Goal: Task Accomplishment & Management: Use online tool/utility

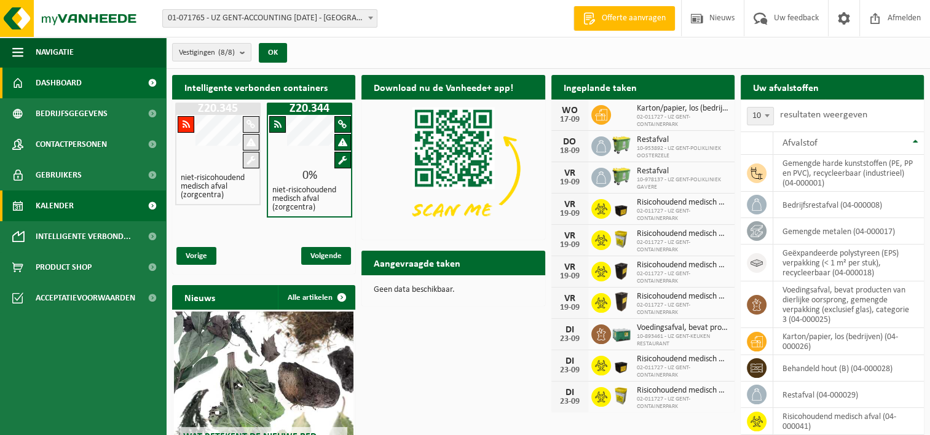
click at [47, 199] on span "Kalender" at bounding box center [55, 205] width 38 height 31
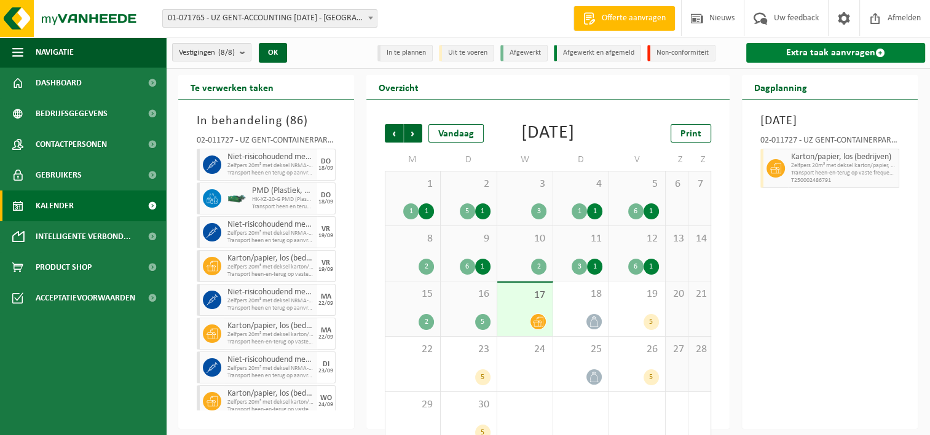
click at [809, 49] on link "Extra taak aanvragen" at bounding box center [835, 53] width 179 height 20
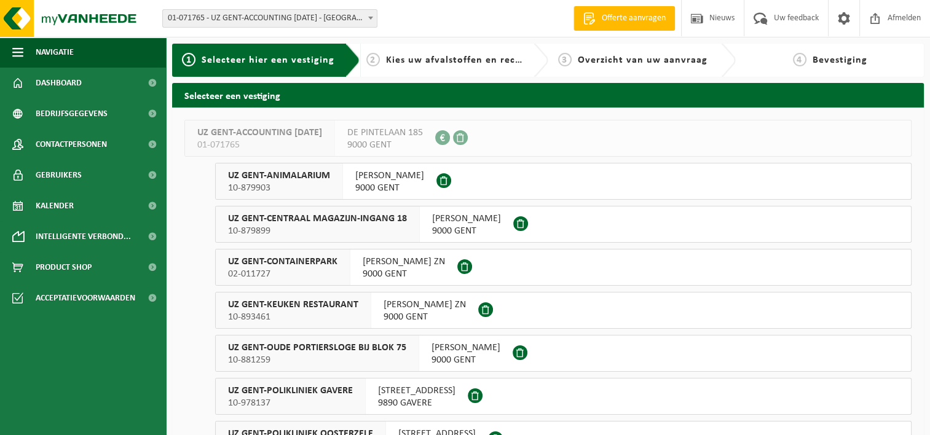
click at [283, 272] on span "02-011727" at bounding box center [282, 274] width 109 height 12
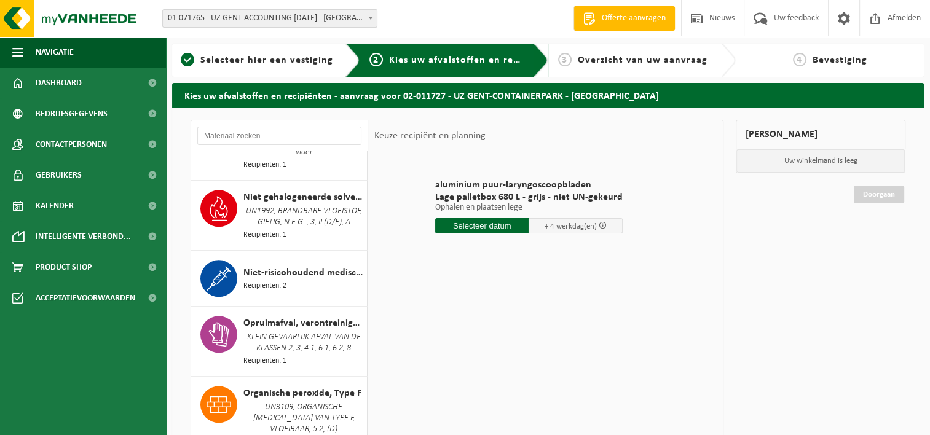
scroll to position [1598, 0]
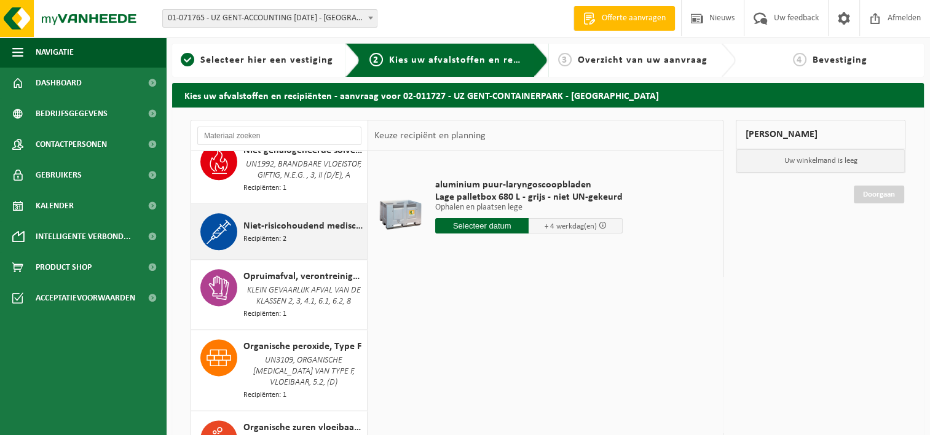
click at [272, 237] on span "Recipiënten: 2" at bounding box center [264, 240] width 43 height 12
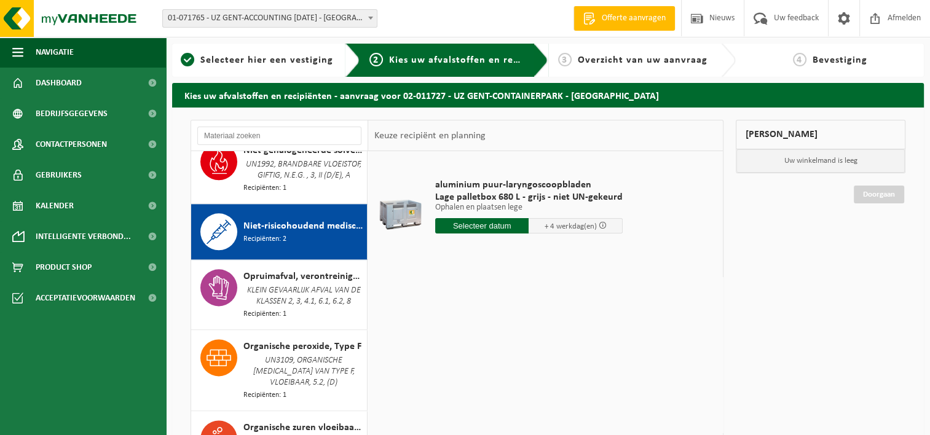
scroll to position [1654, 0]
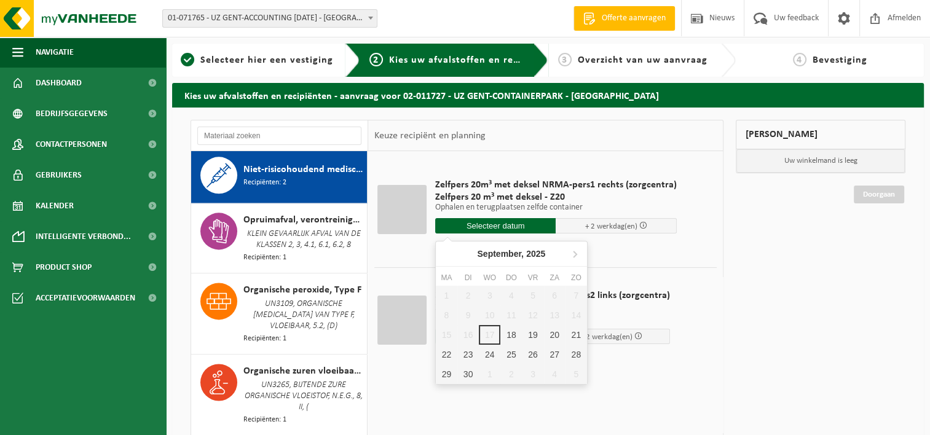
click at [481, 223] on input "text" at bounding box center [495, 225] width 121 height 15
click at [442, 371] on div "29" at bounding box center [447, 374] width 22 height 20
type input "Van 2025-09-29"
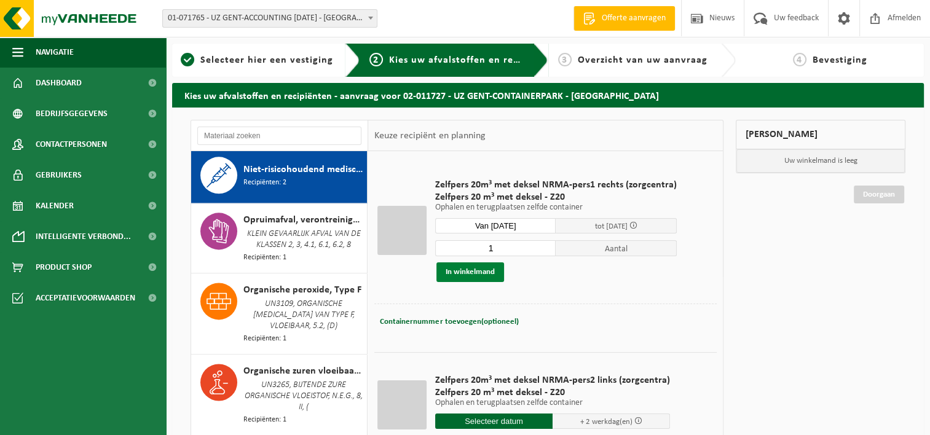
click at [470, 272] on button "In winkelmand" at bounding box center [470, 272] width 68 height 20
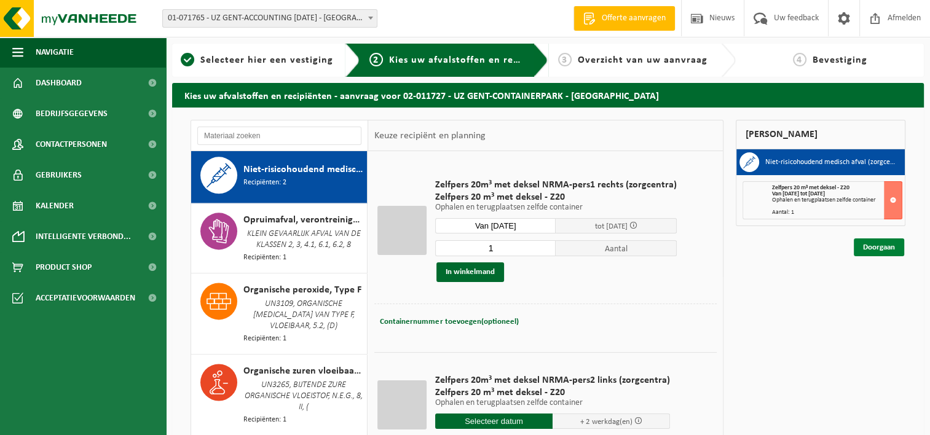
click at [880, 247] on link "Doorgaan" at bounding box center [879, 247] width 50 height 18
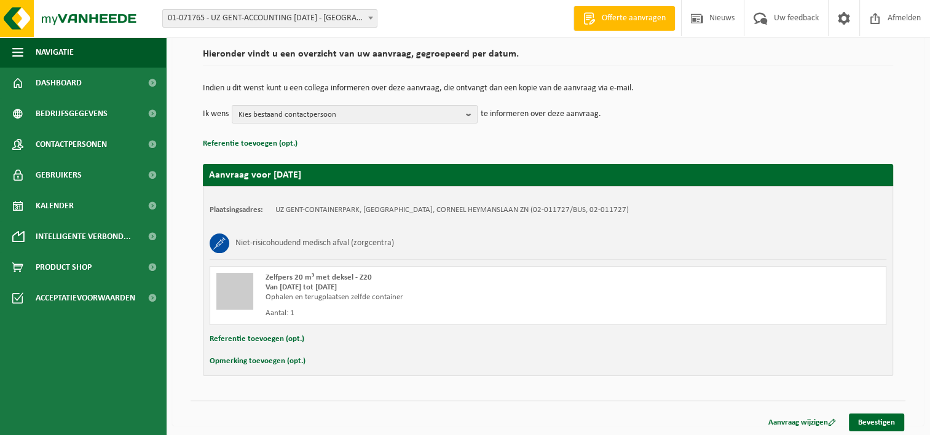
scroll to position [91, 0]
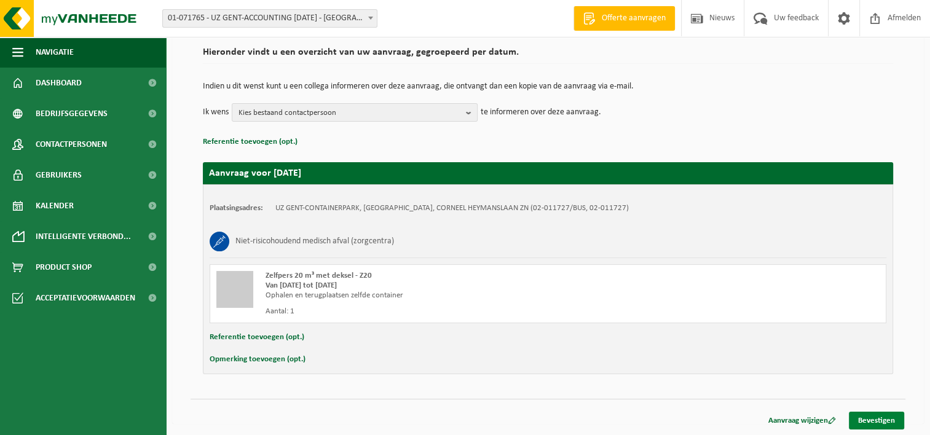
click at [865, 418] on link "Bevestigen" at bounding box center [876, 421] width 55 height 18
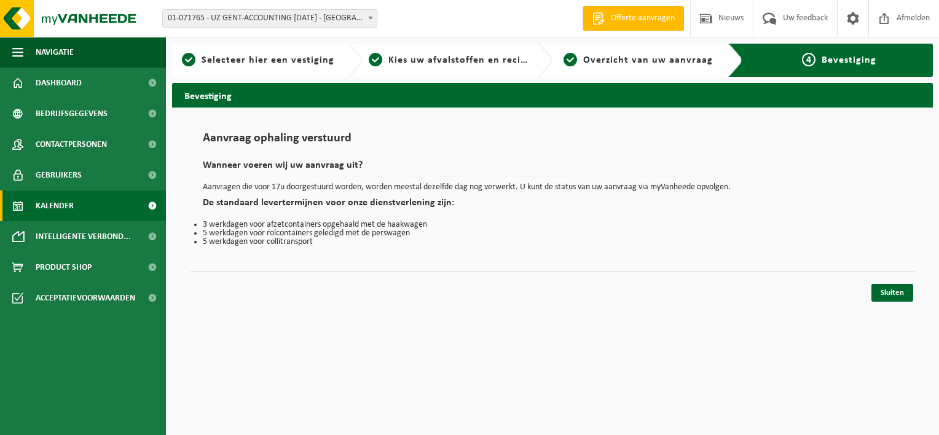
click at [77, 209] on link "Kalender" at bounding box center [83, 205] width 166 height 31
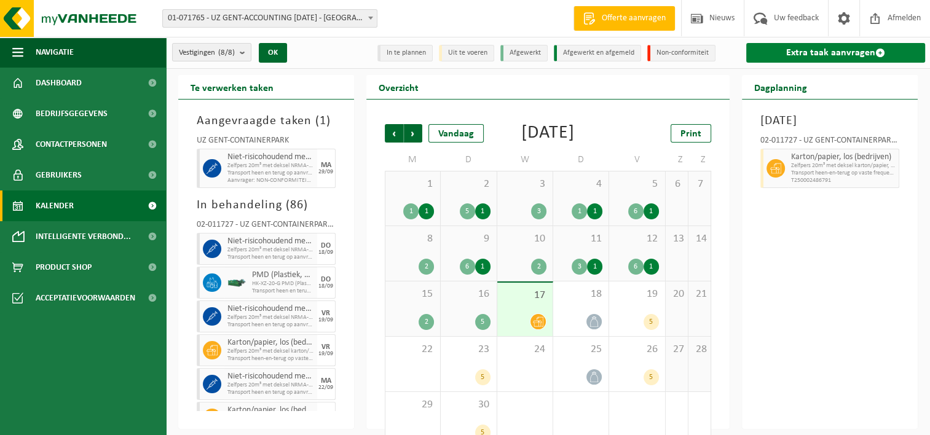
click at [830, 55] on link "Extra taak aanvragen" at bounding box center [835, 53] width 179 height 20
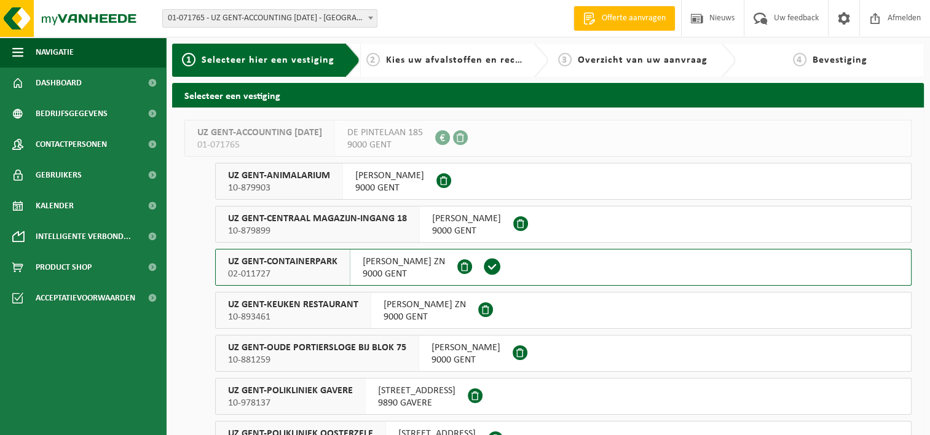
click at [299, 269] on span "02-011727" at bounding box center [282, 274] width 109 height 12
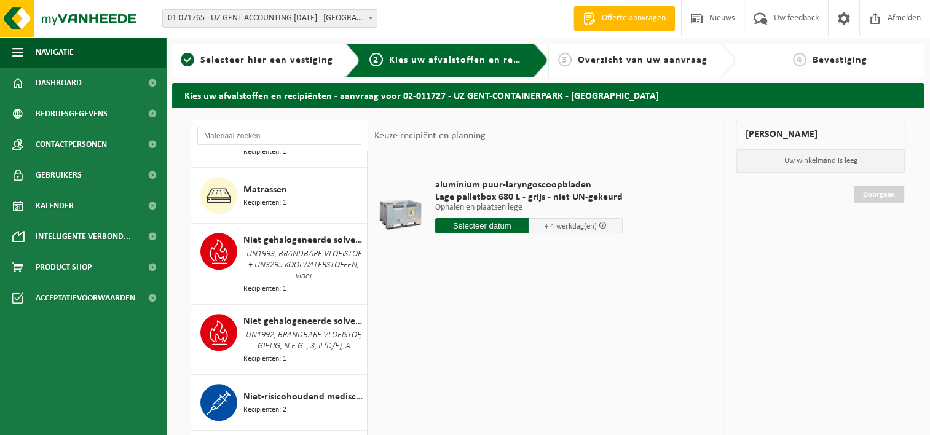
scroll to position [1475, 0]
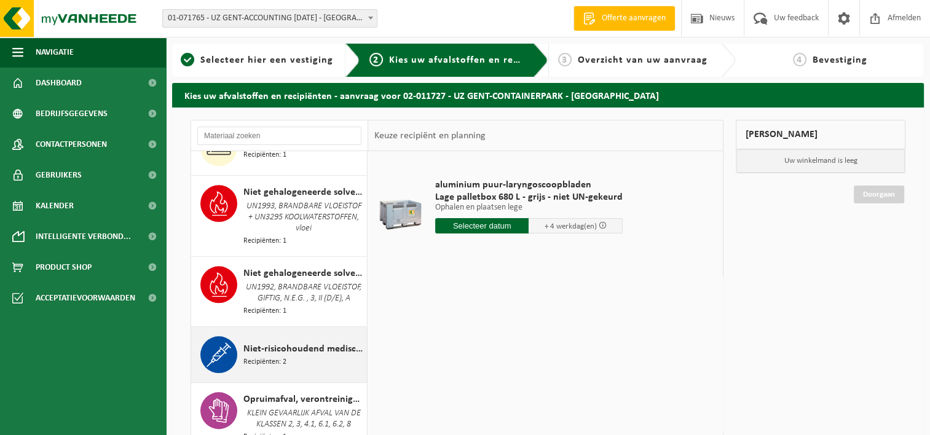
click at [290, 354] on span "Niet-risicohoudend medisch afval (zorgcentra)" at bounding box center [303, 349] width 120 height 15
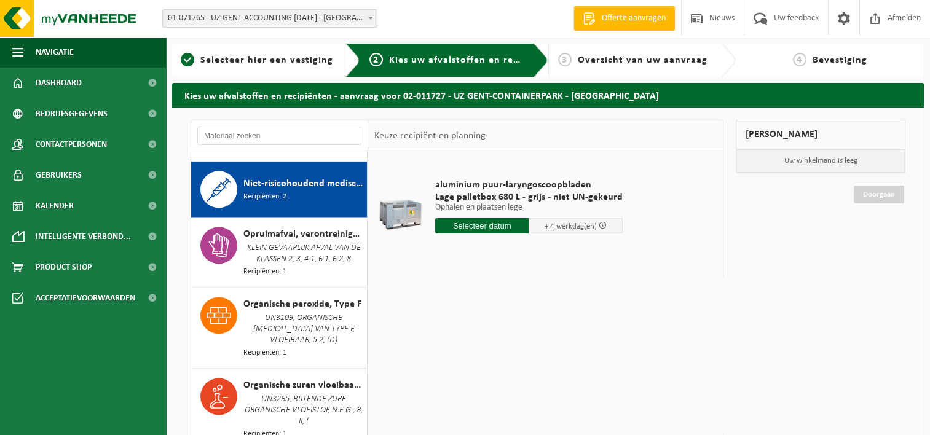
scroll to position [1654, 0]
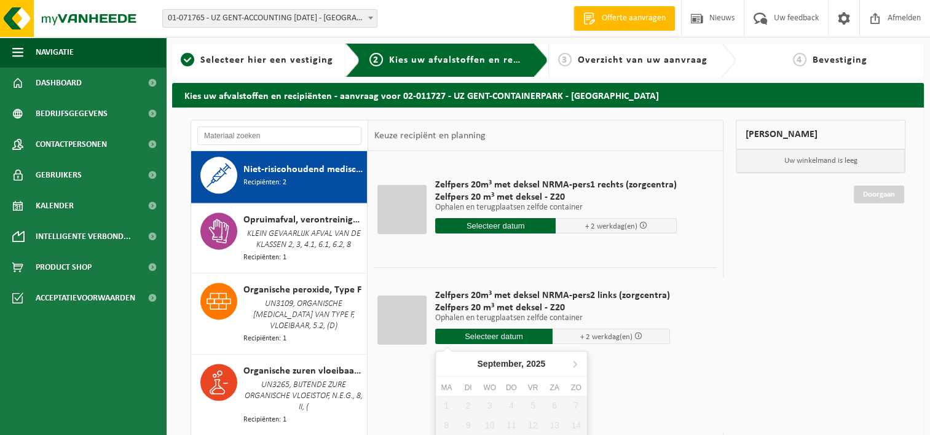
click at [483, 336] on input "text" at bounding box center [493, 336] width 117 height 15
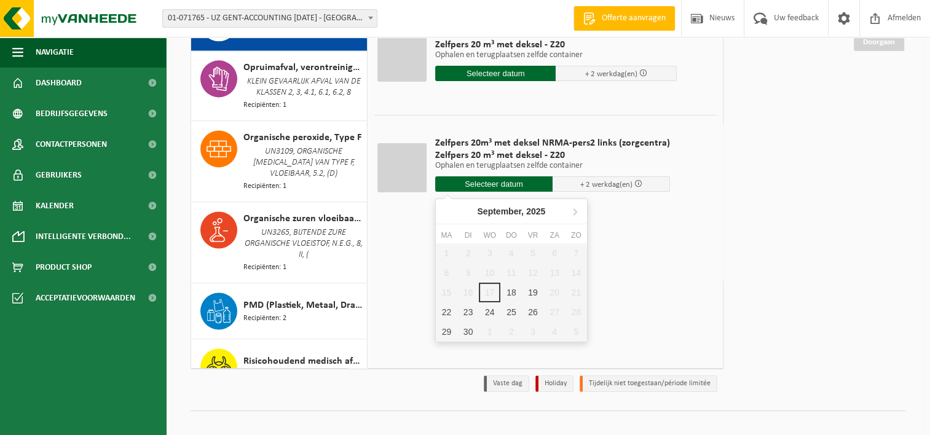
scroll to position [165, 0]
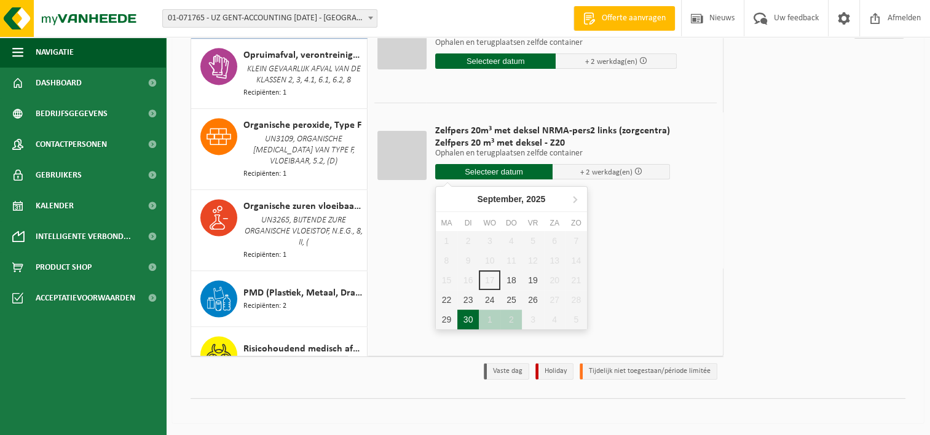
click at [463, 320] on div "30" at bounding box center [468, 320] width 22 height 20
type input "Van 2025-09-30"
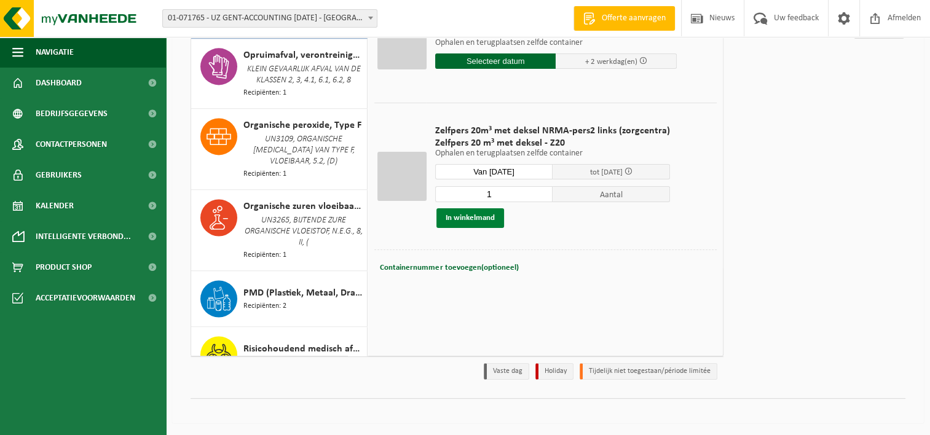
click at [470, 215] on button "In winkelmand" at bounding box center [470, 218] width 68 height 20
click at [878, 82] on link "Doorgaan" at bounding box center [879, 83] width 50 height 18
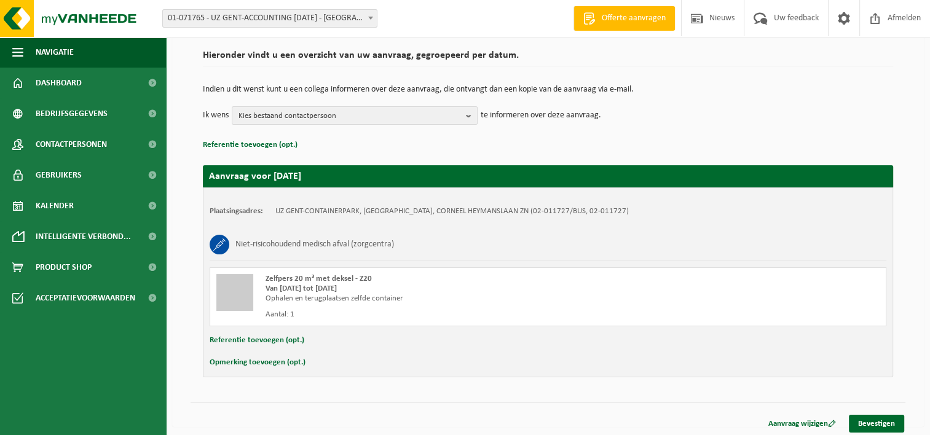
scroll to position [91, 0]
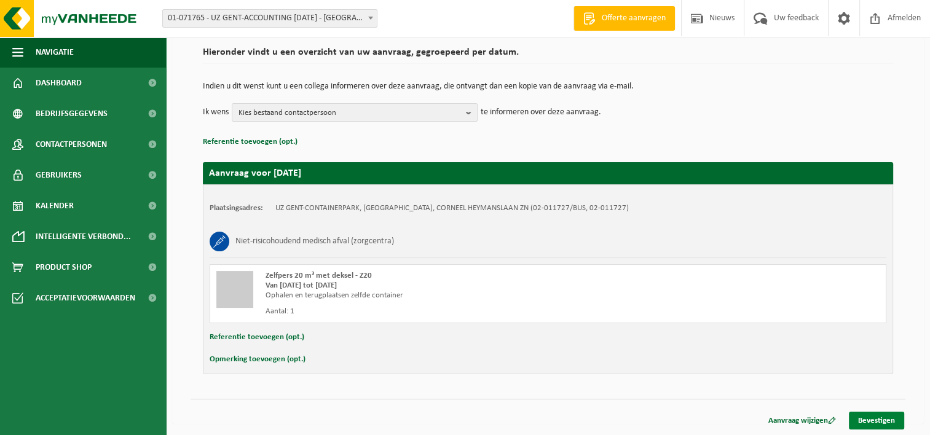
click at [866, 420] on link "Bevestigen" at bounding box center [876, 421] width 55 height 18
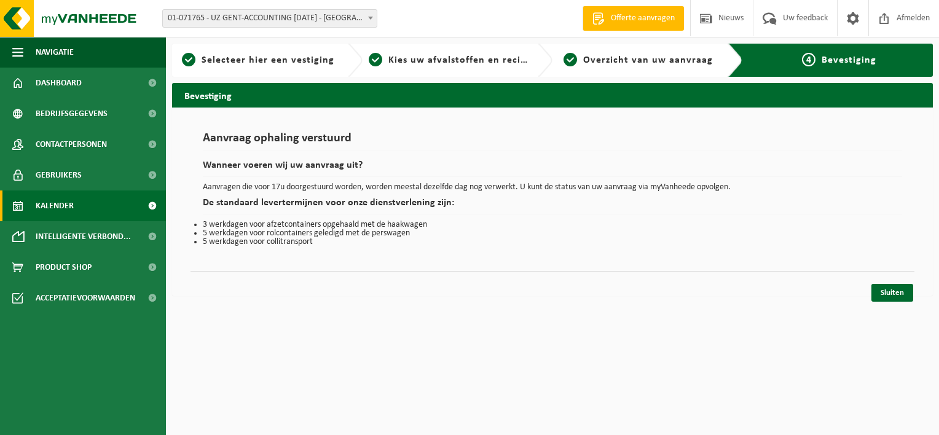
click at [77, 200] on link "Kalender" at bounding box center [83, 205] width 166 height 31
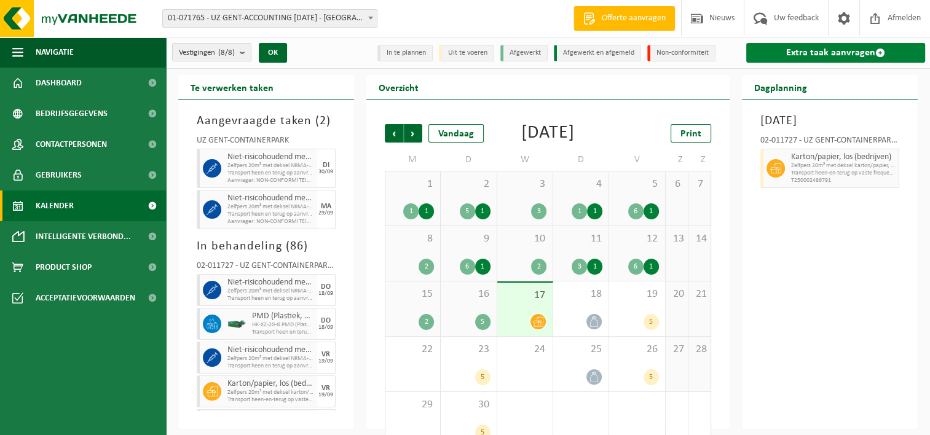
click at [828, 49] on link "Extra taak aanvragen" at bounding box center [835, 53] width 179 height 20
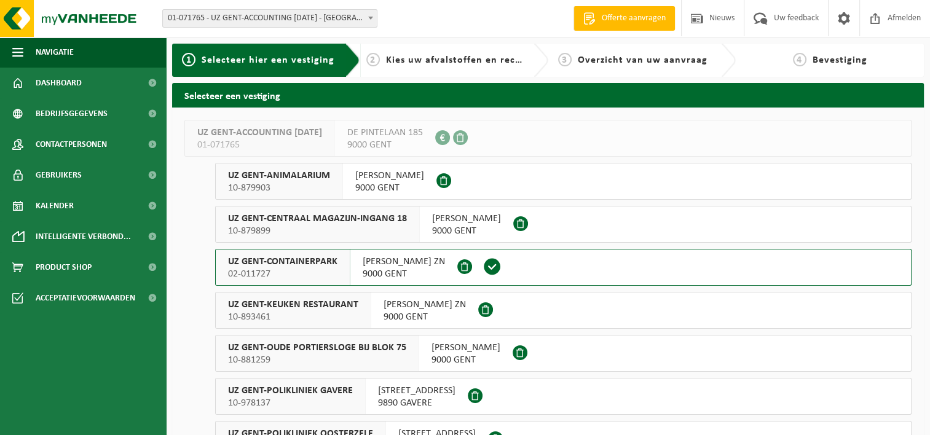
click at [283, 273] on span "02-011727" at bounding box center [282, 274] width 109 height 12
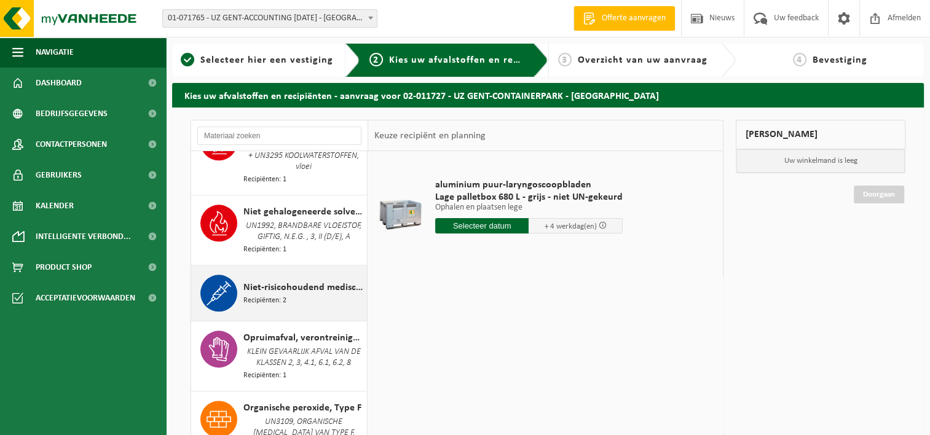
click at [302, 302] on div "Niet-risicohoudend medisch afval (zorgcentra) Recipiënten: 2" at bounding box center [303, 293] width 120 height 37
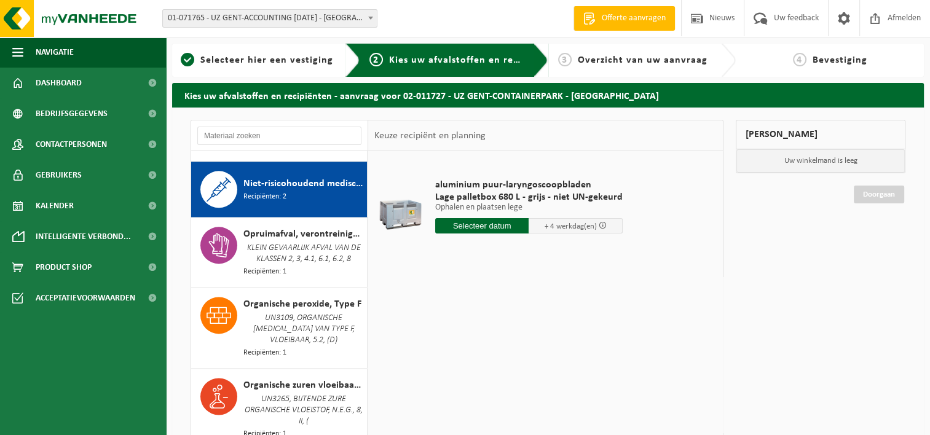
scroll to position [1654, 0]
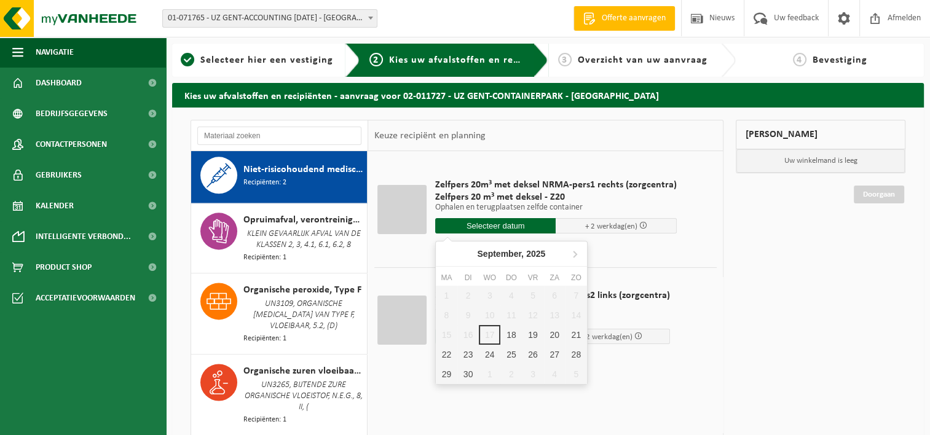
click at [487, 226] on input "text" at bounding box center [495, 225] width 121 height 15
click at [509, 374] on div "2" at bounding box center [511, 374] width 22 height 20
type input "Van 2025-10-02"
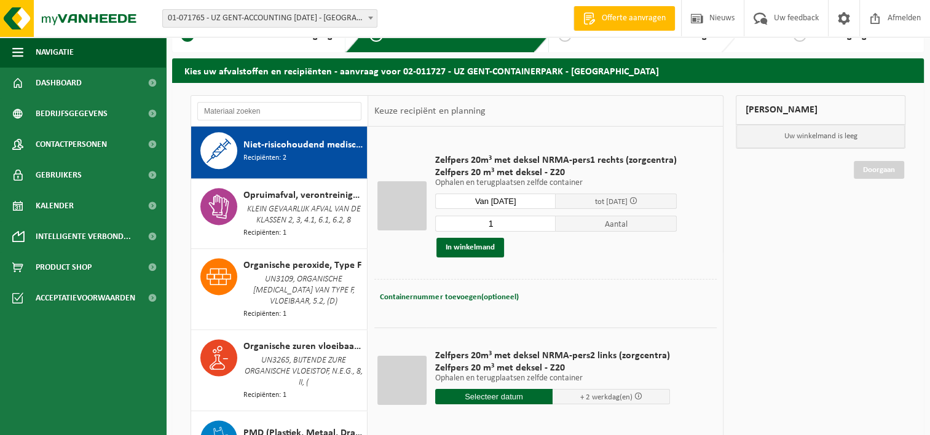
scroll to position [61, 0]
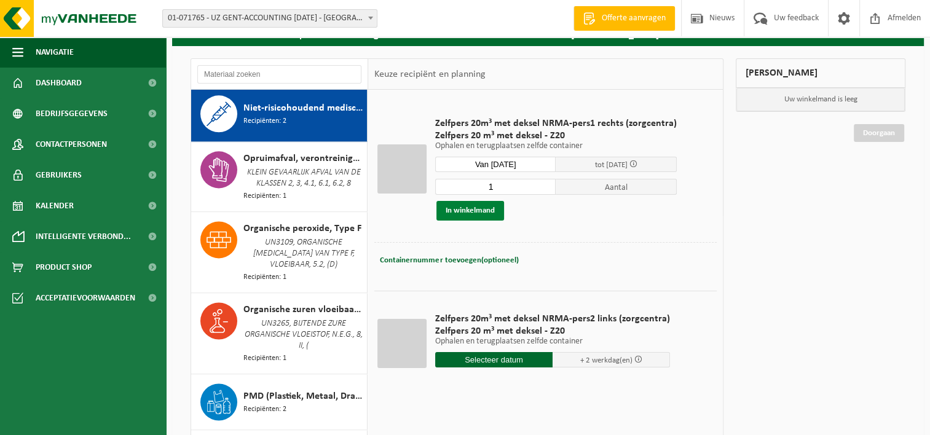
click at [474, 207] on button "In winkelmand" at bounding box center [470, 211] width 68 height 20
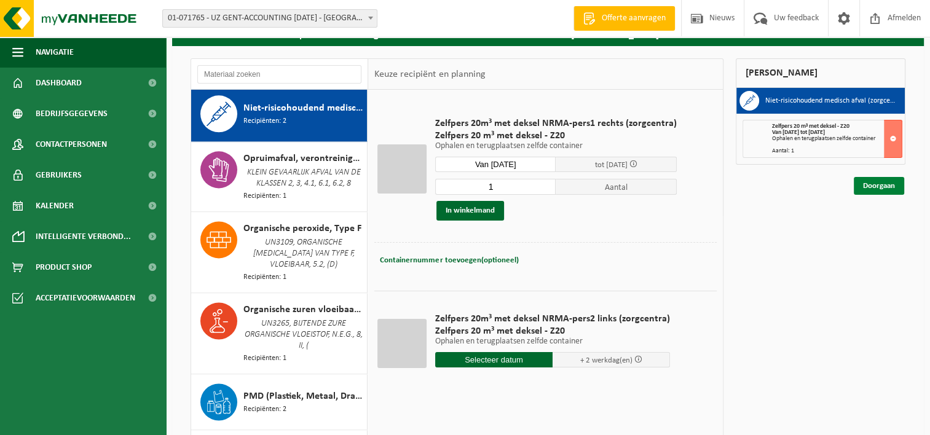
click at [870, 178] on link "Doorgaan" at bounding box center [879, 186] width 50 height 18
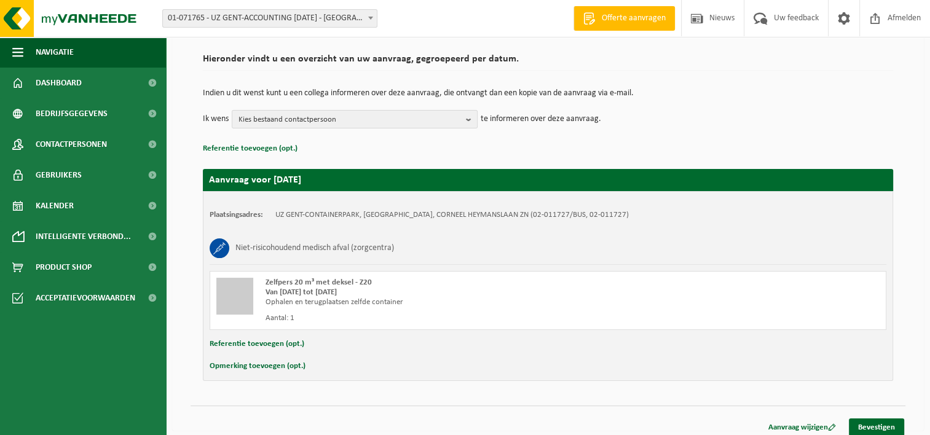
scroll to position [91, 0]
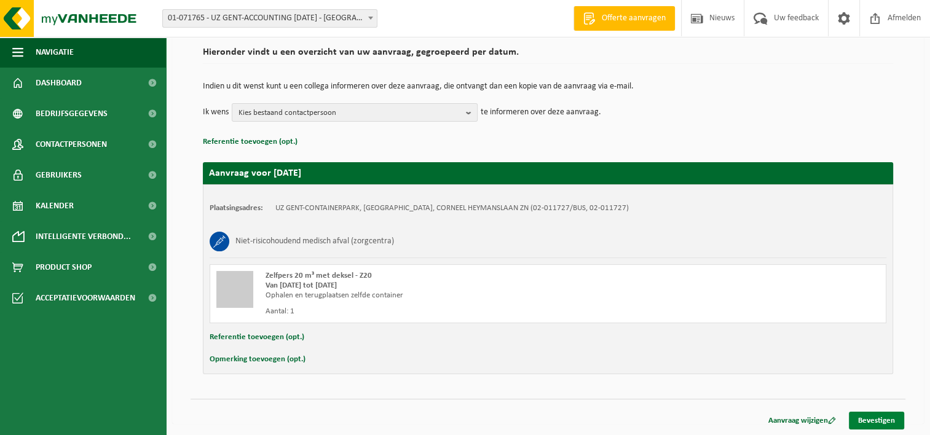
click at [890, 424] on link "Bevestigen" at bounding box center [876, 421] width 55 height 18
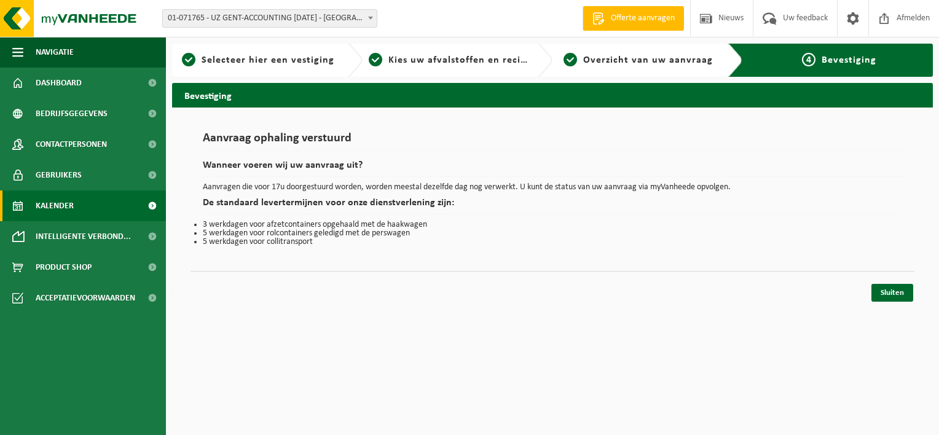
click at [67, 198] on span "Kalender" at bounding box center [55, 205] width 38 height 31
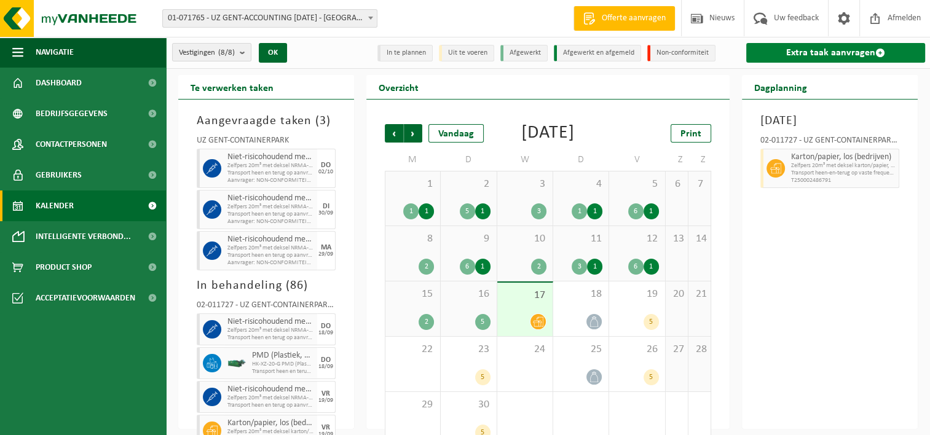
click at [828, 55] on link "Extra taak aanvragen" at bounding box center [835, 53] width 179 height 20
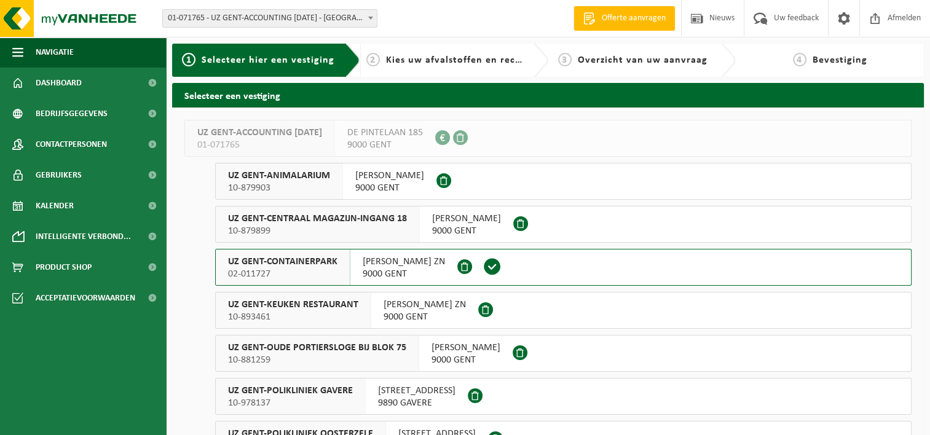
click at [295, 273] on span "02-011727" at bounding box center [282, 274] width 109 height 12
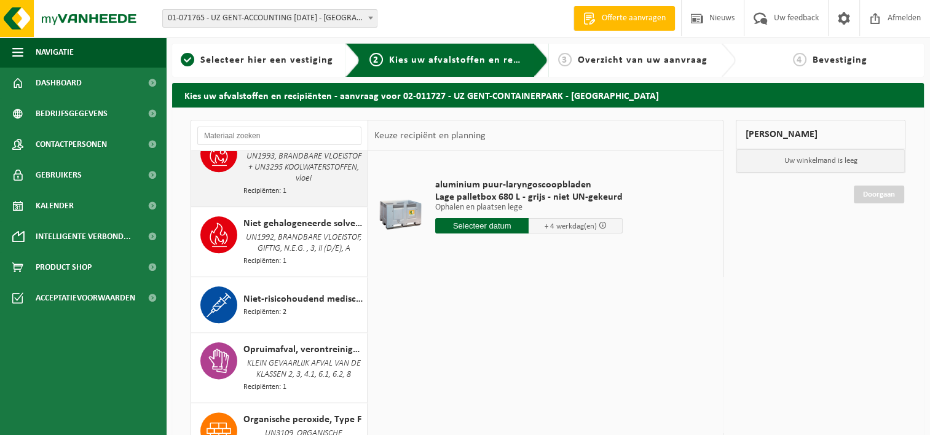
scroll to position [1536, 0]
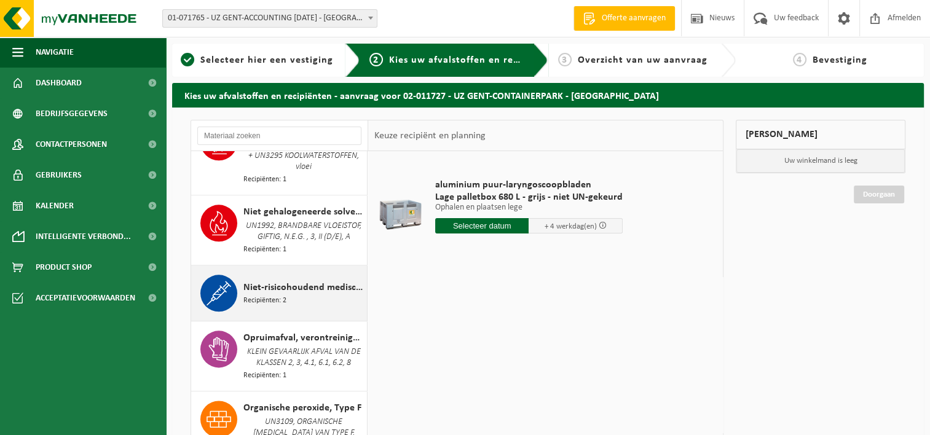
click at [313, 302] on div "Niet-risicohoudend medisch afval (zorgcentra) Recipiënten: 2" at bounding box center [303, 293] width 120 height 37
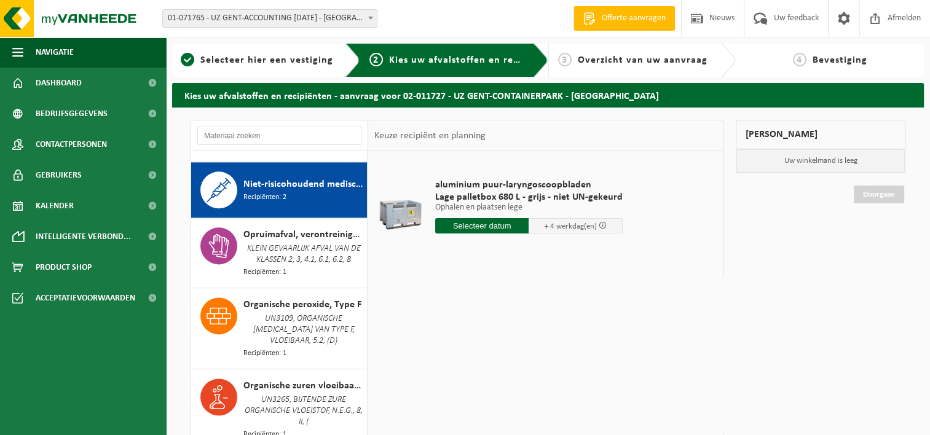
scroll to position [1654, 0]
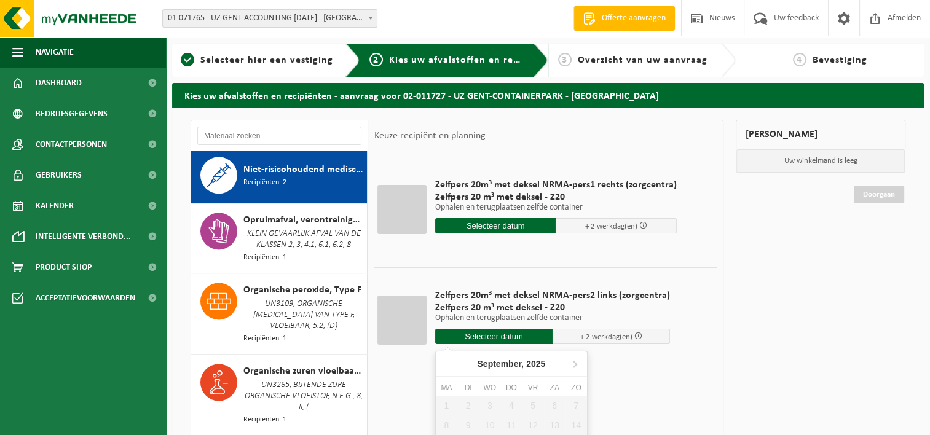
click at [526, 331] on input "text" at bounding box center [493, 336] width 117 height 15
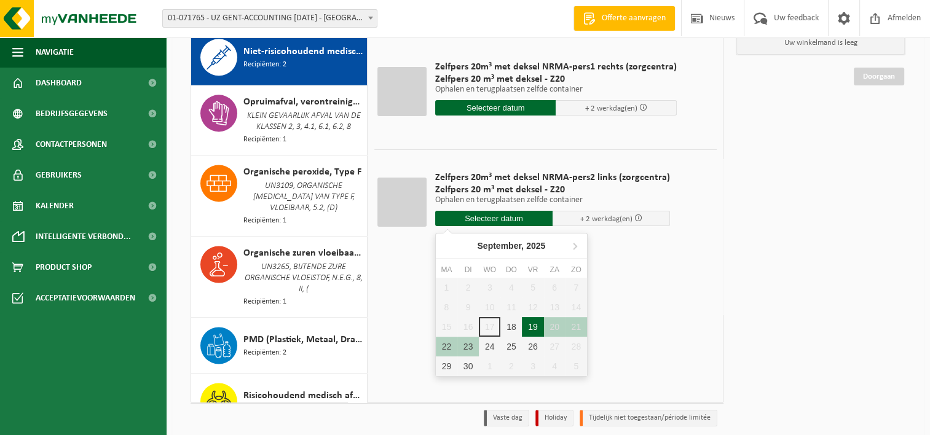
scroll to position [123, 0]
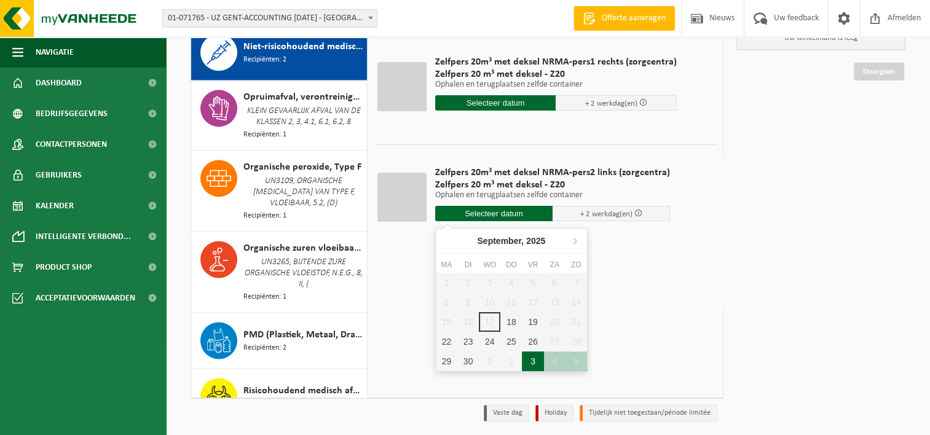
click at [530, 356] on div "3" at bounding box center [533, 361] width 22 height 20
type input "Van [DATE]"
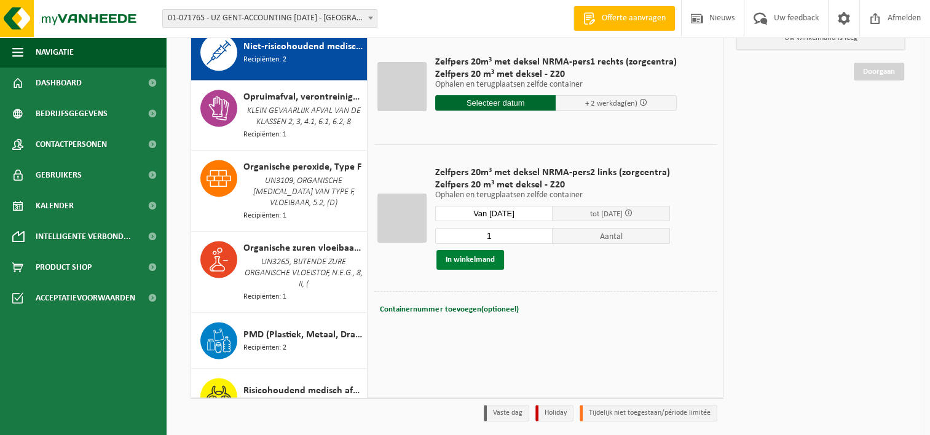
click at [467, 261] on button "In winkelmand" at bounding box center [470, 260] width 68 height 20
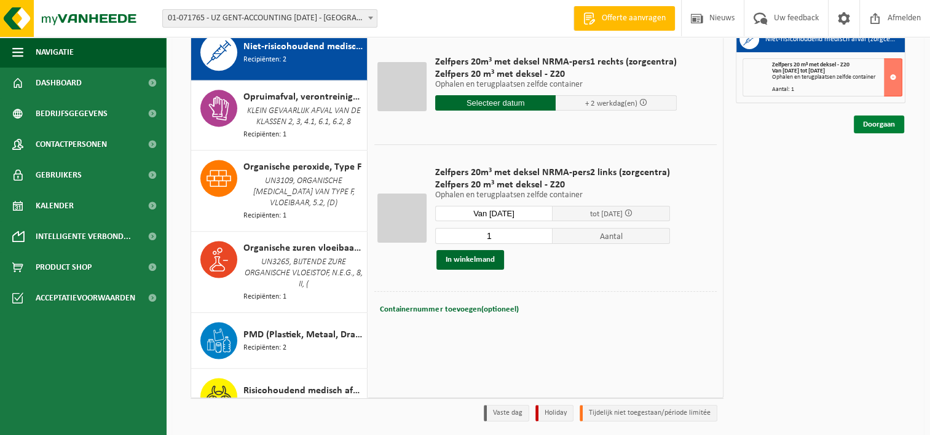
click at [879, 120] on link "Doorgaan" at bounding box center [879, 125] width 50 height 18
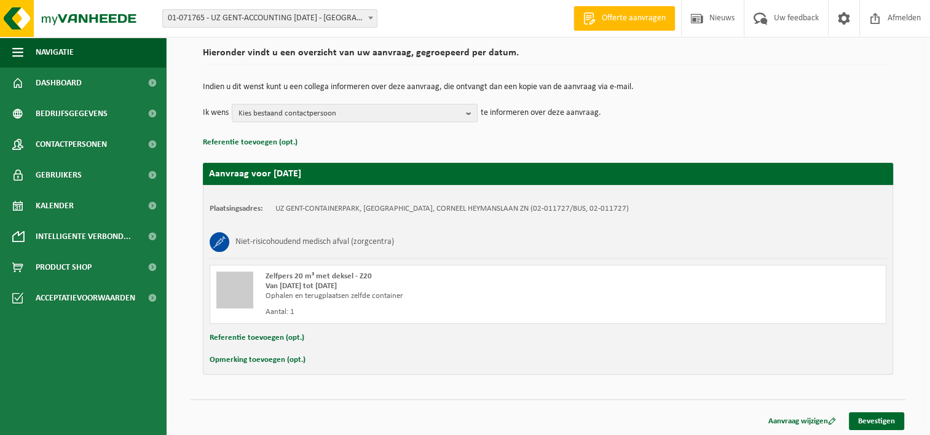
scroll to position [91, 0]
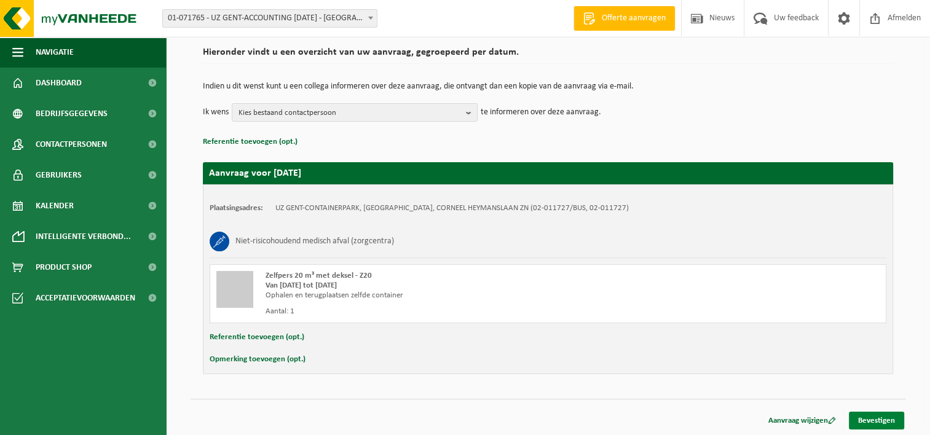
click at [884, 419] on link "Bevestigen" at bounding box center [876, 421] width 55 height 18
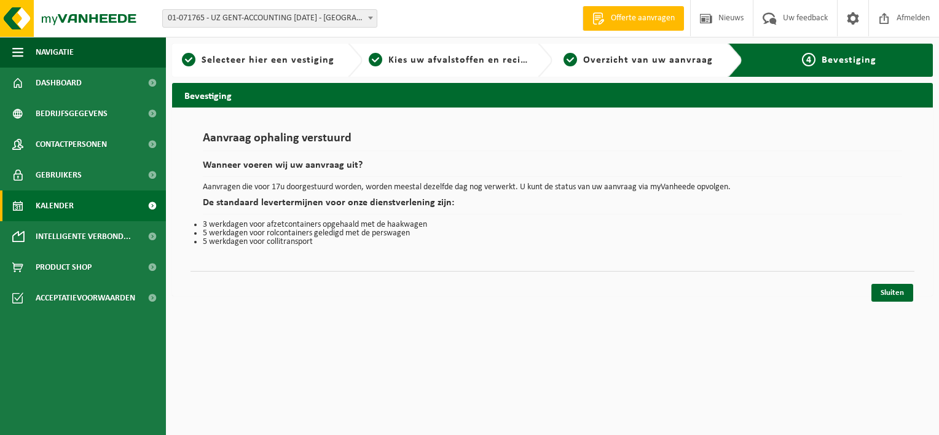
click at [66, 197] on span "Kalender" at bounding box center [55, 205] width 38 height 31
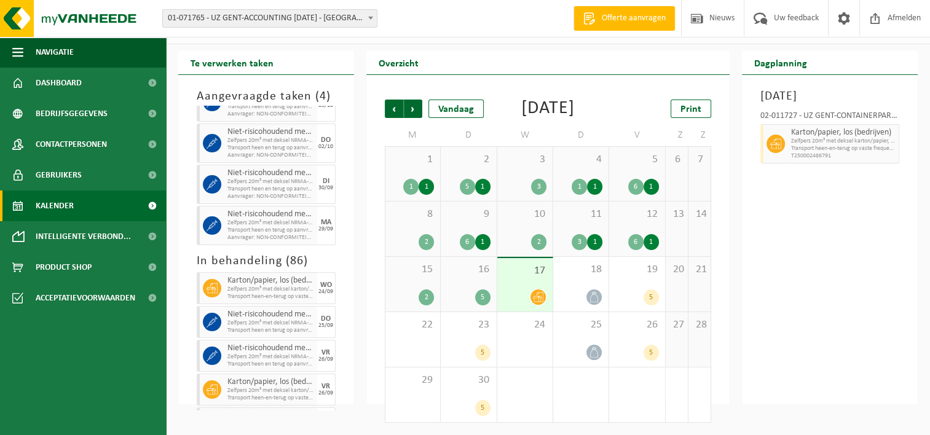
scroll to position [278, 0]
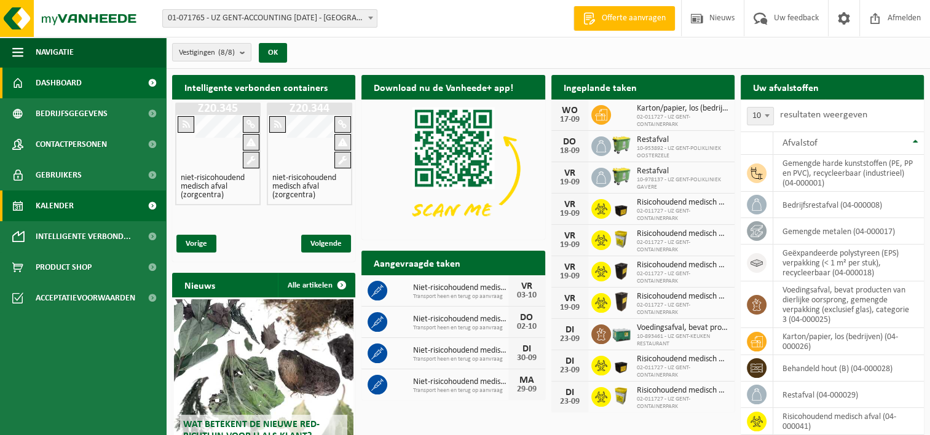
click at [87, 207] on link "Kalender" at bounding box center [83, 205] width 166 height 31
